Goal: Use online tool/utility

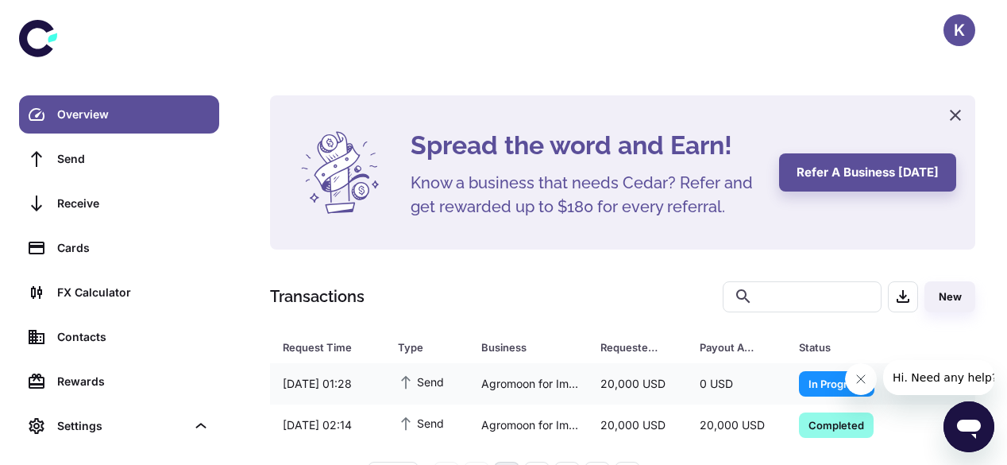
scroll to position [53, 0]
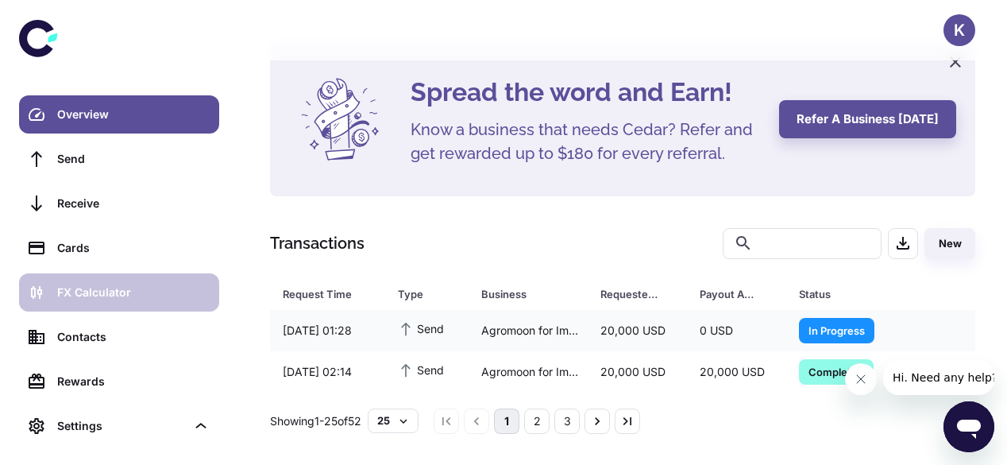
click at [110, 287] on div "FX Calculator" at bounding box center [133, 292] width 153 height 17
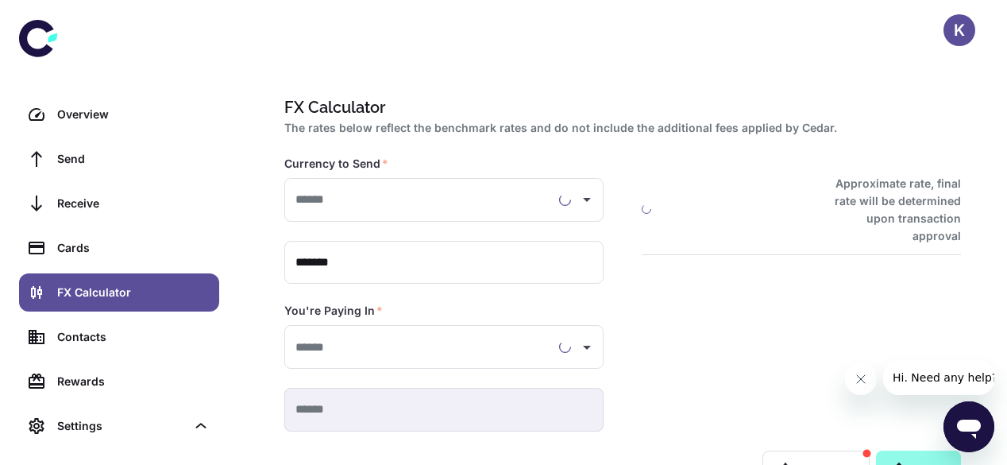
type input "**********"
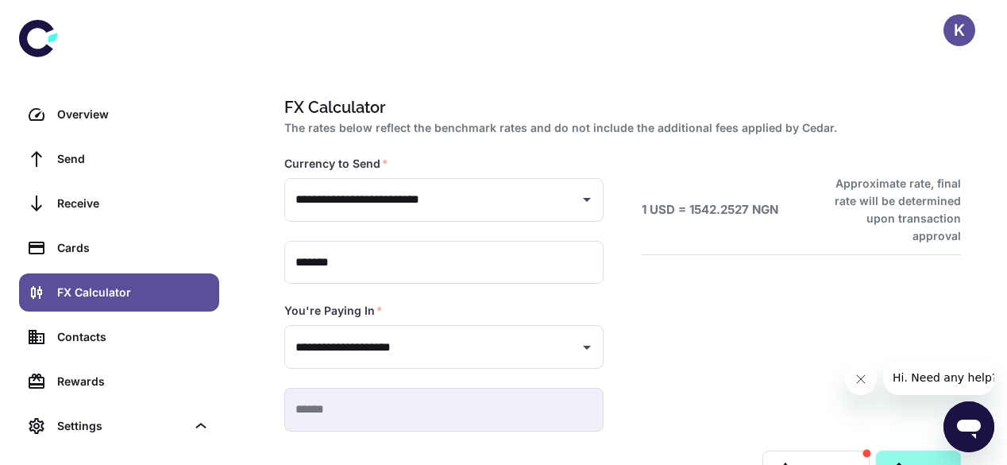
type input "**********"
